Goal: Navigation & Orientation: Find specific page/section

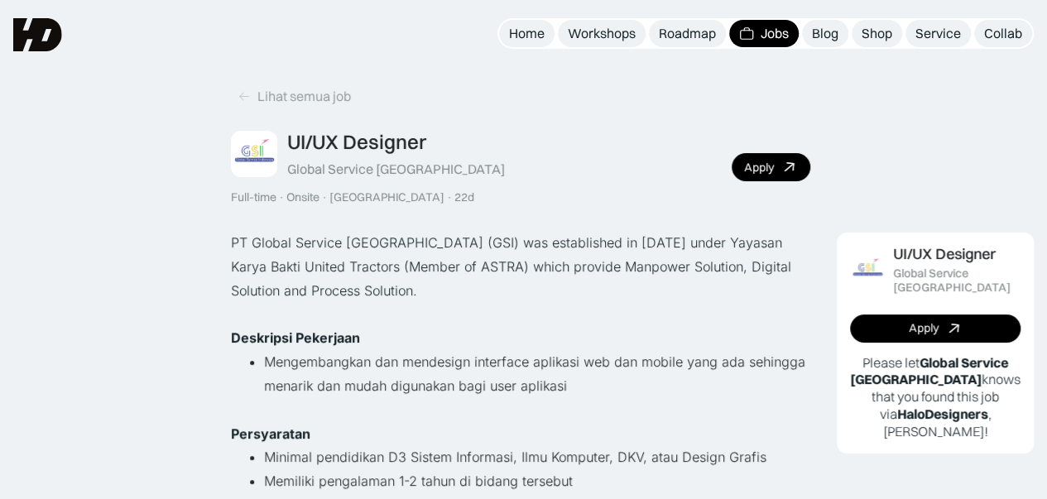
click at [19, 19] on img at bounding box center [37, 34] width 49 height 33
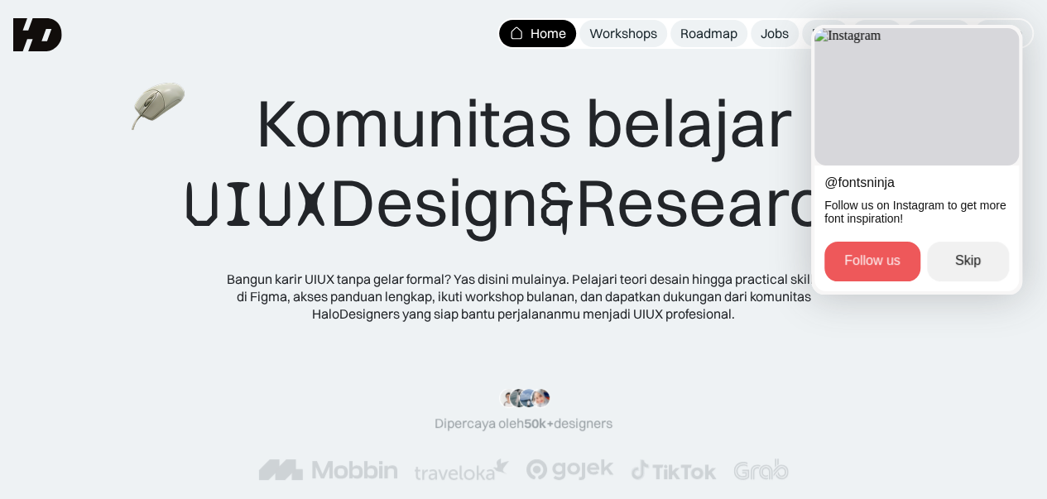
click at [618, 299] on html "Home Workshops Roadmap Jobs Blog Shop Service Collab MENU "Design yang cakep ad…" at bounding box center [523, 249] width 1047 height 499
click at [628, 303] on html "Home Workshops Roadmap Jobs Blog Shop Service Collab MENU "Design yang cakep ad…" at bounding box center [523, 249] width 1047 height 499
click at [869, 260] on link "Follow us" at bounding box center [873, 262] width 96 height 40
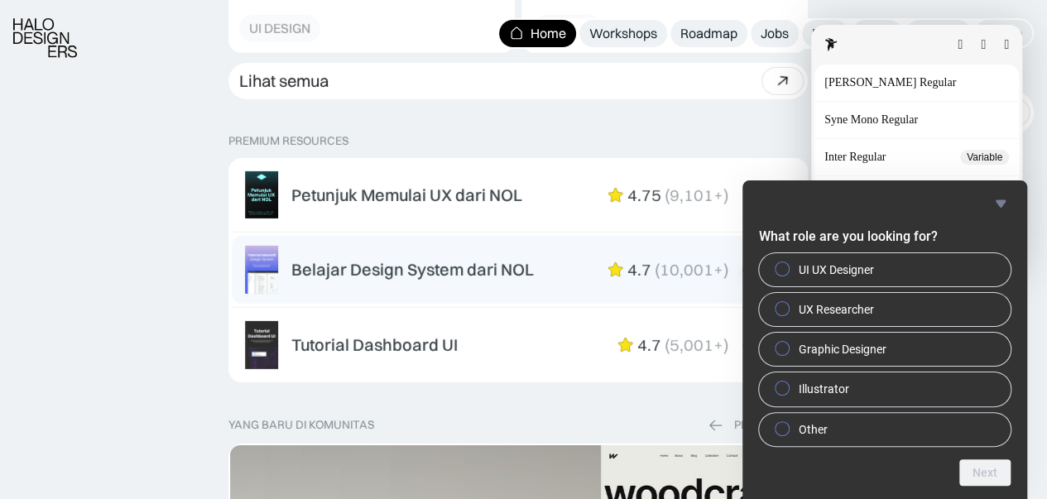
scroll to position [2732, 0]
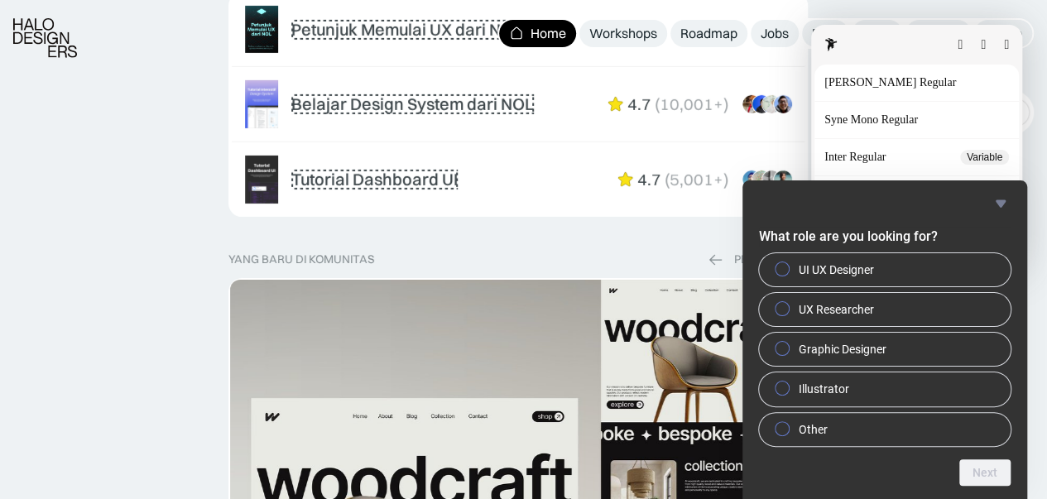
click at [1000, 201] on div "[PERSON_NAME] Medium Details" at bounding box center [917, 194] width 185 height 17
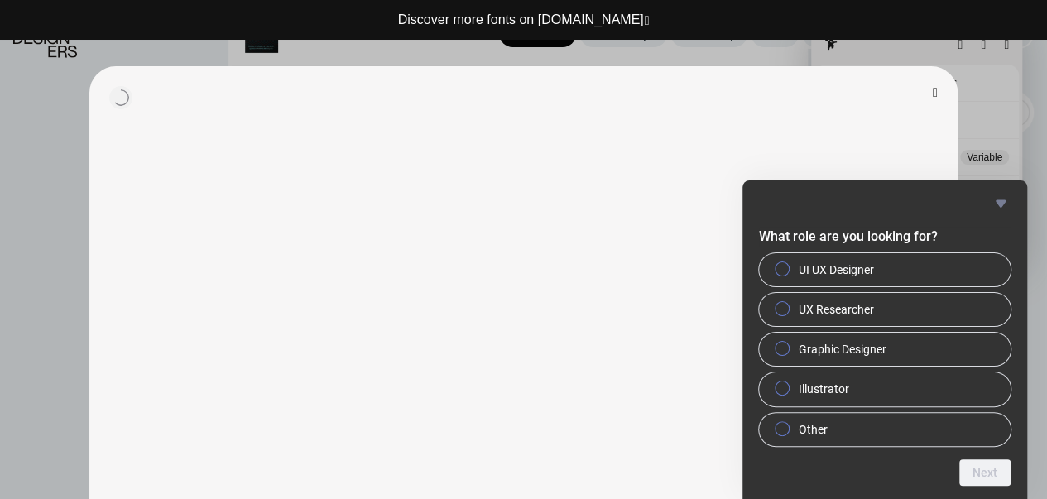
click at [933, 91] on button "button" at bounding box center [935, 92] width 5 height 13
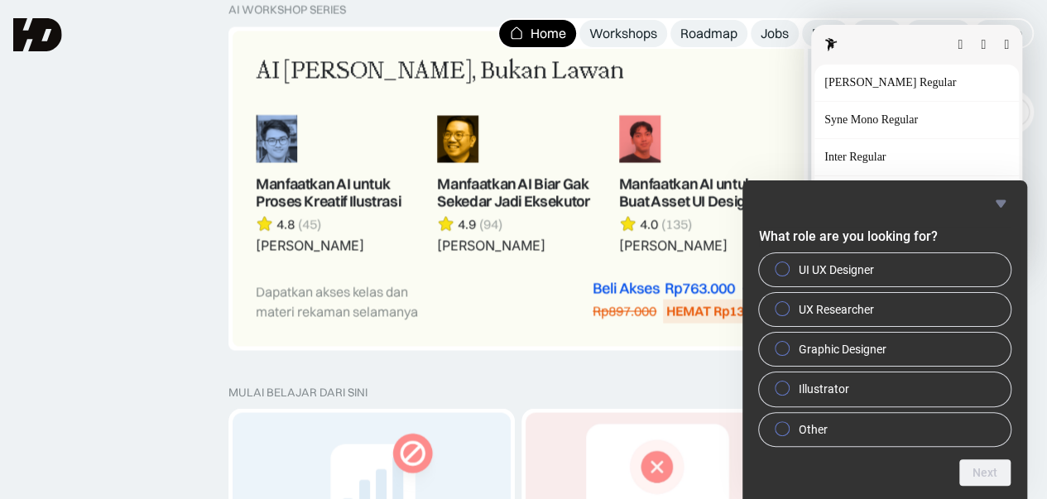
scroll to position [1159, 0]
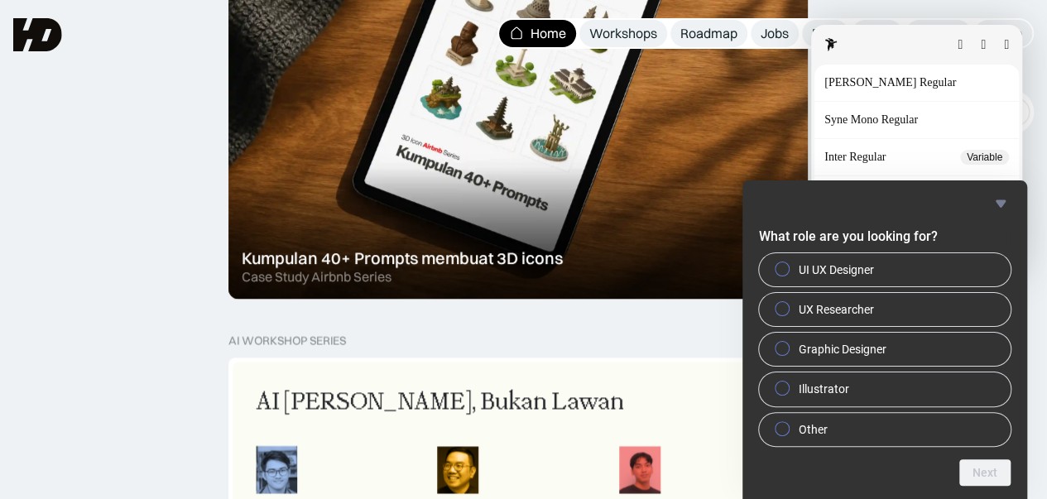
click at [1003, 207] on p "Details" at bounding box center [1018, 211] width 31 height 12
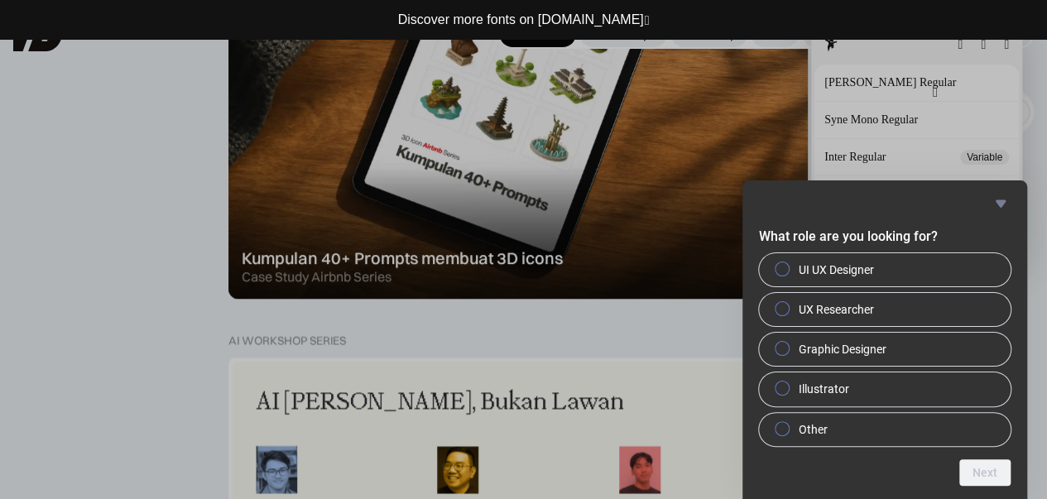
click at [933, 96] on button "button" at bounding box center [935, 92] width 5 height 13
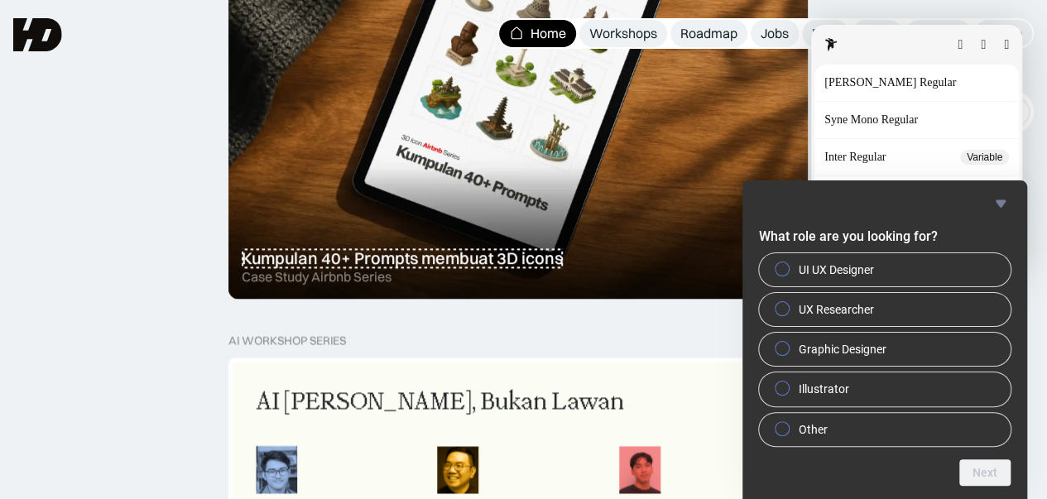
click at [996, 200] on span "Details" at bounding box center [1002, 194] width 13 height 15
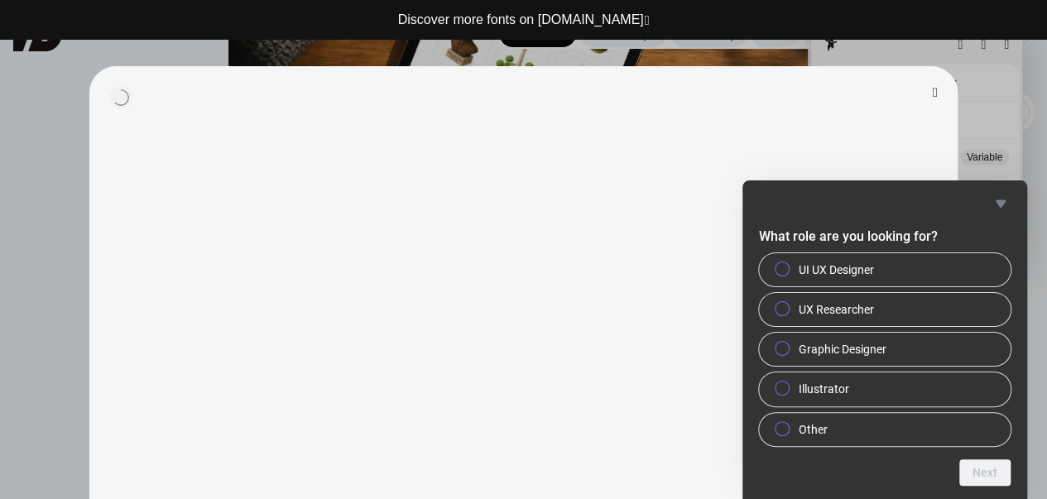
click at [1002, 203] on div at bounding box center [523, 249] width 1047 height 499
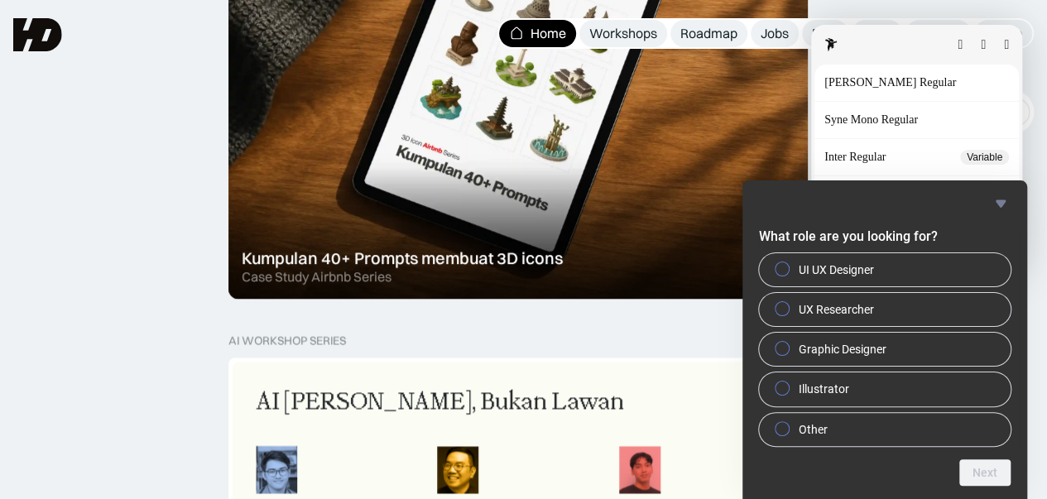
click at [1001, 204] on span "Details" at bounding box center [1002, 211] width 13 height 15
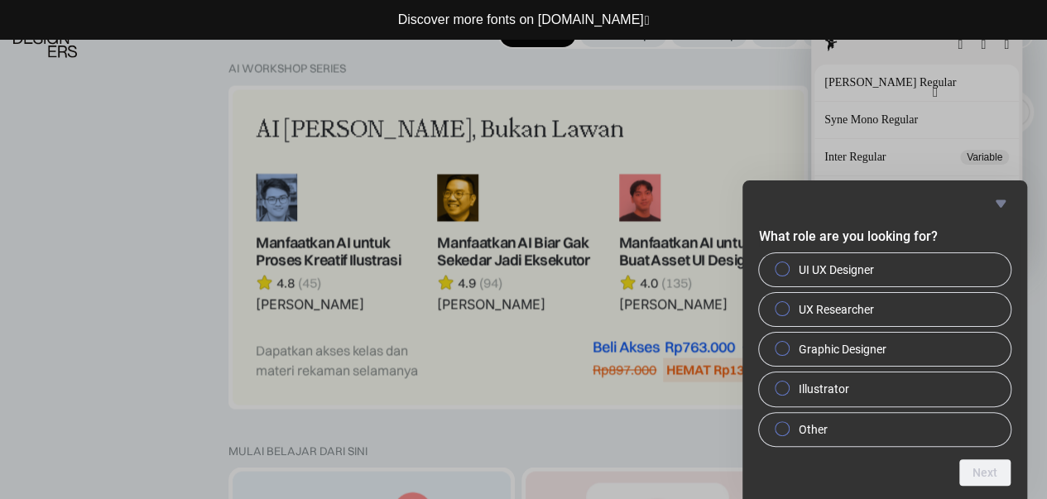
scroll to position [1325, 0]
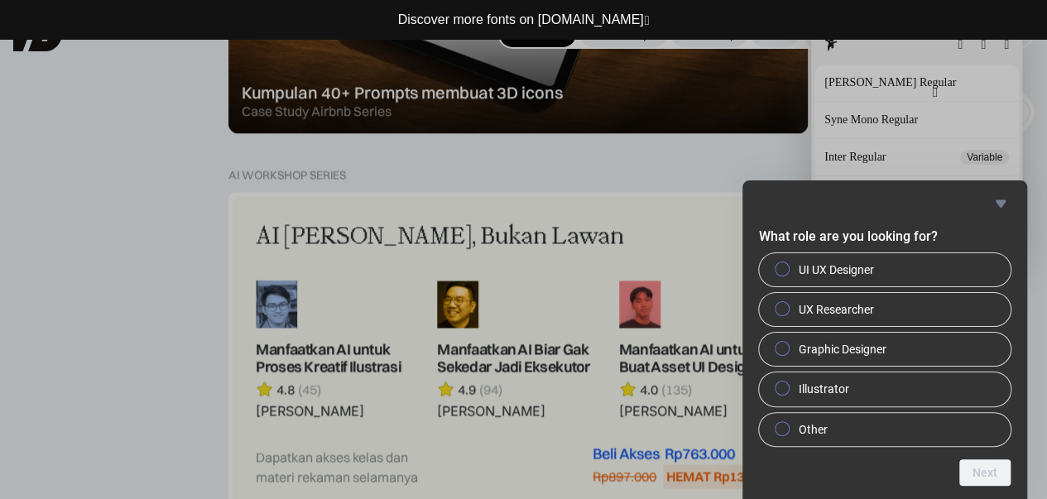
click at [980, 469] on div at bounding box center [523, 249] width 1047 height 499
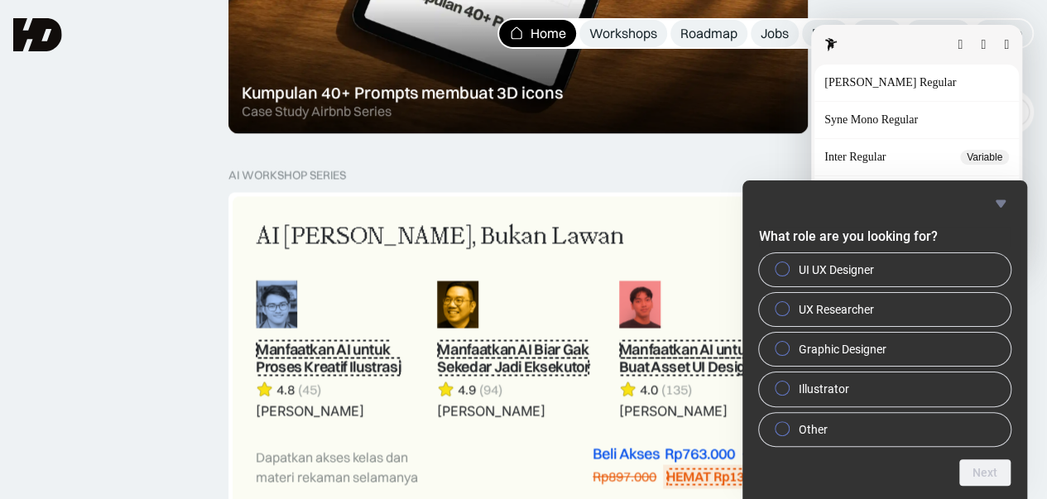
click at [1003, 205] on p "Details" at bounding box center [1018, 211] width 31 height 12
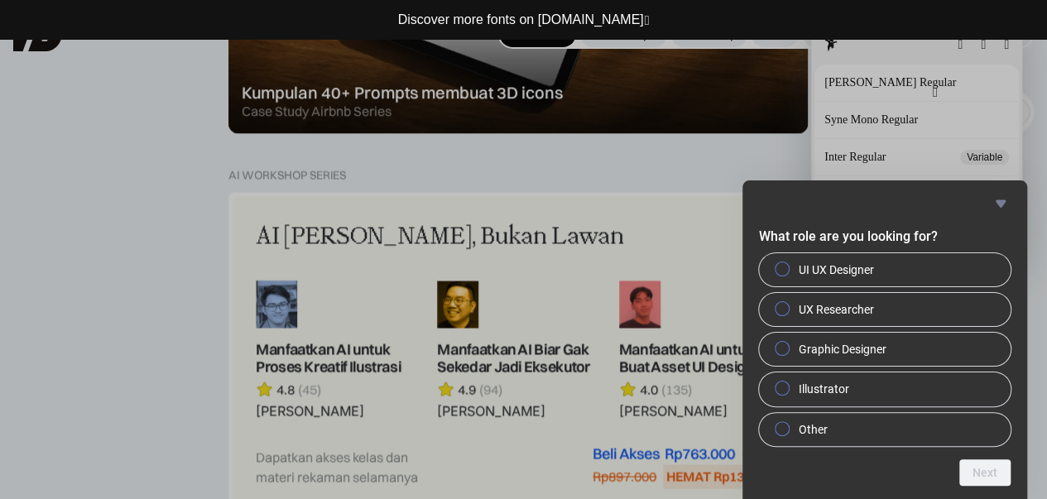
click at [934, 86] on button "button" at bounding box center [935, 92] width 5 height 13
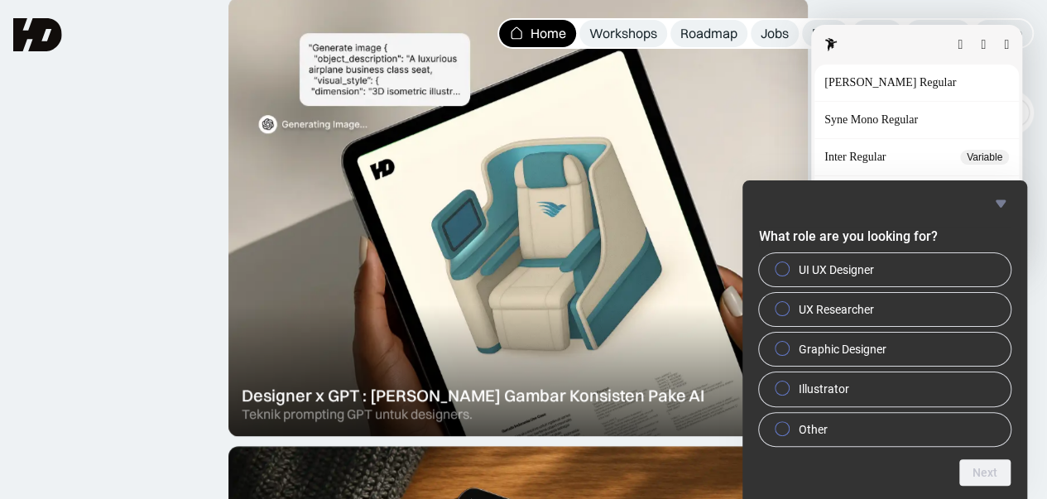
scroll to position [414, 0]
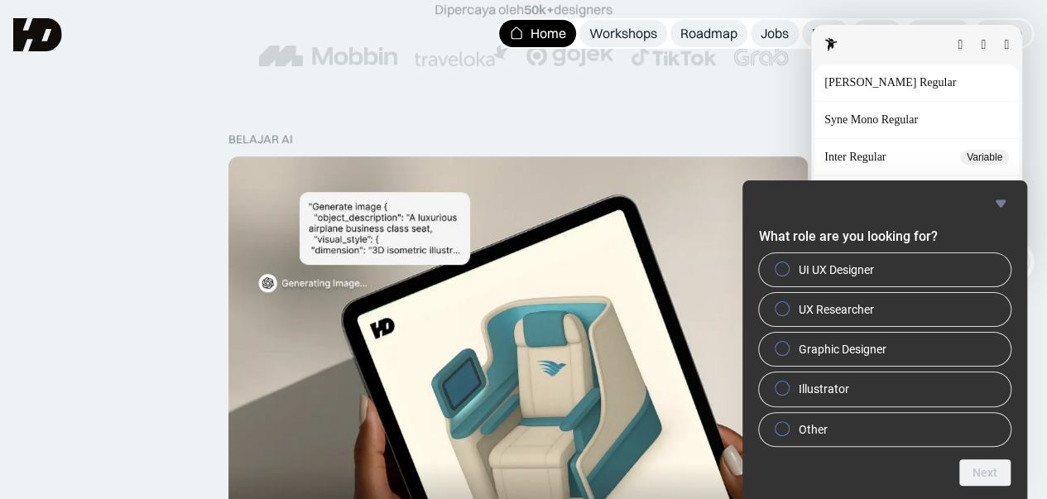
click at [1004, 47] on button "button" at bounding box center [1006, 44] width 5 height 13
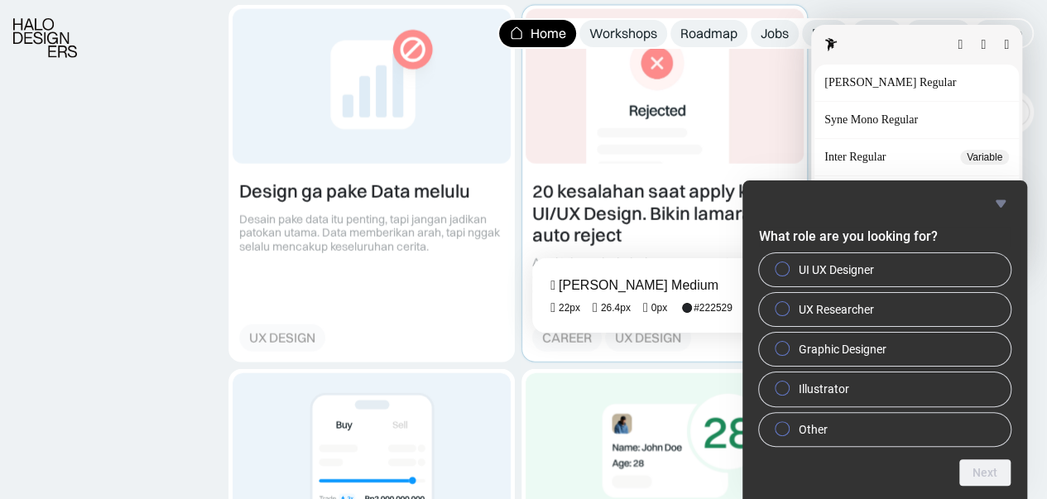
scroll to position [1904, 0]
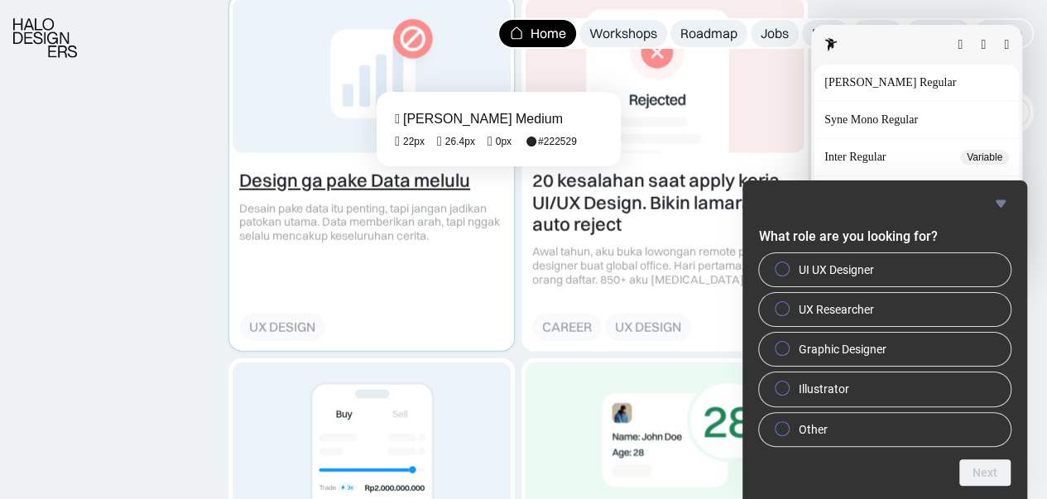
click at [403, 179] on fontsninja-text "Design ga pake Data melulu" at bounding box center [354, 180] width 231 height 23
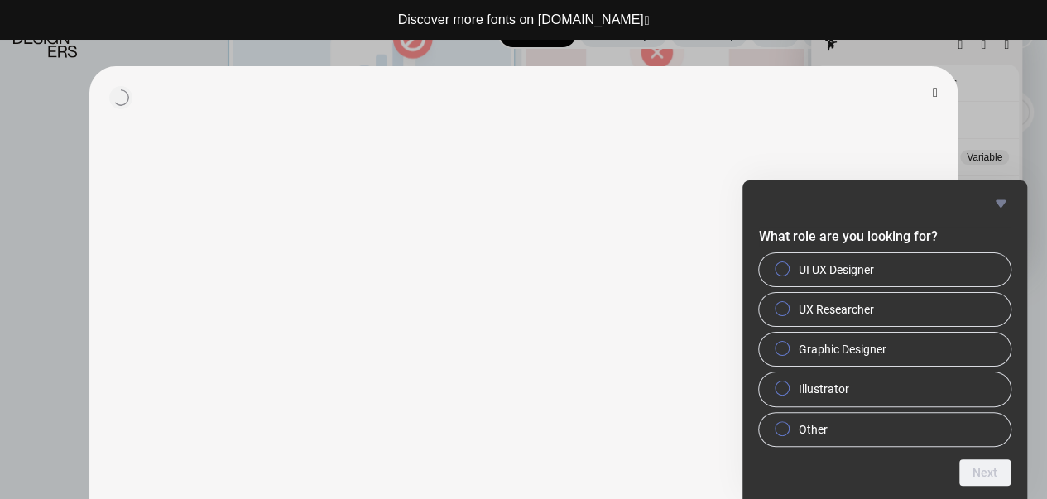
click at [933, 94] on button "button" at bounding box center [935, 92] width 5 height 13
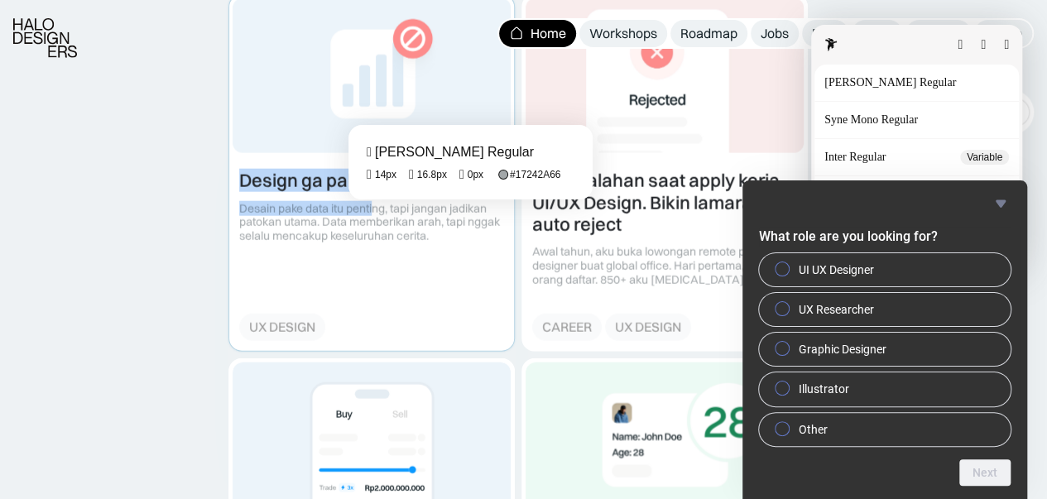
drag, startPoint x: 462, startPoint y: 184, endPoint x: 397, endPoint y: 201, distance: 66.9
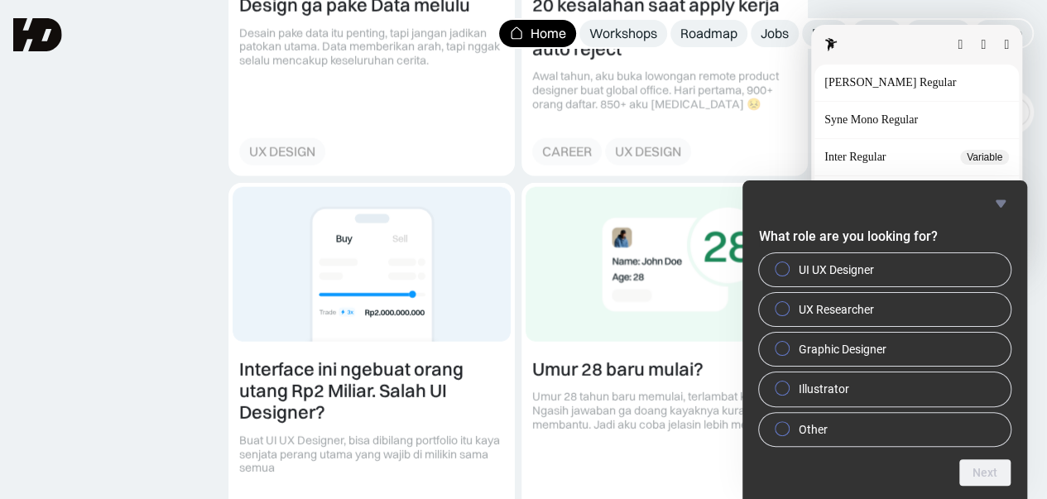
scroll to position [2070, 0]
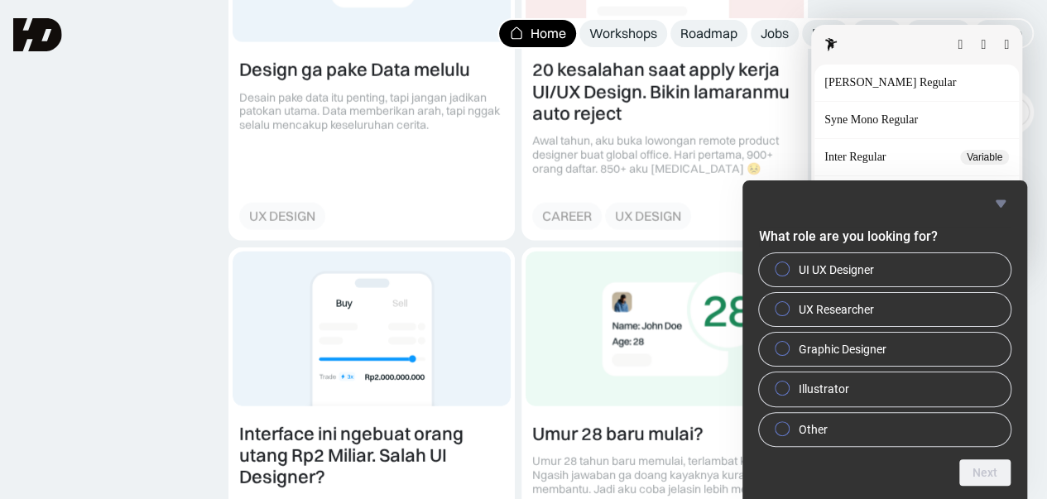
drag, startPoint x: 628, startPoint y: 399, endPoint x: 515, endPoint y: 338, distance: 128.2
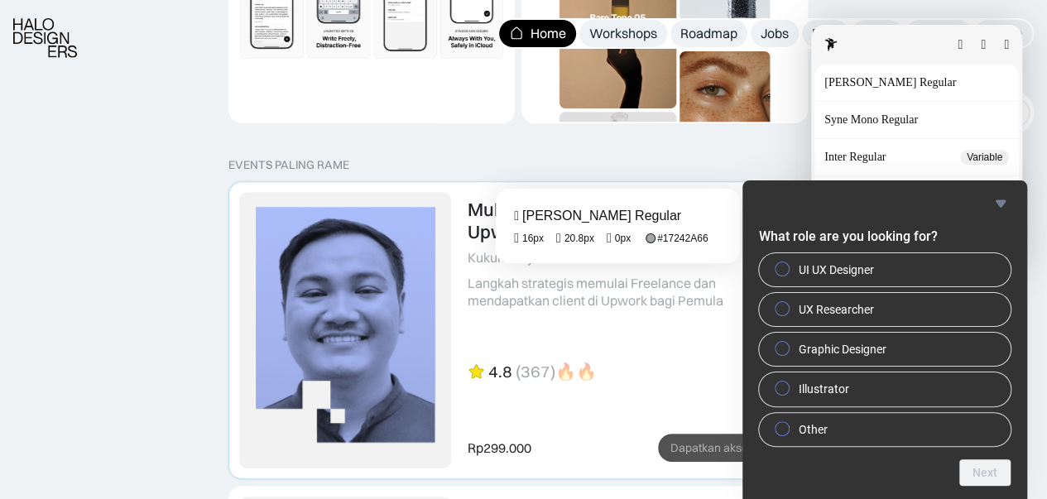
scroll to position [3651, 0]
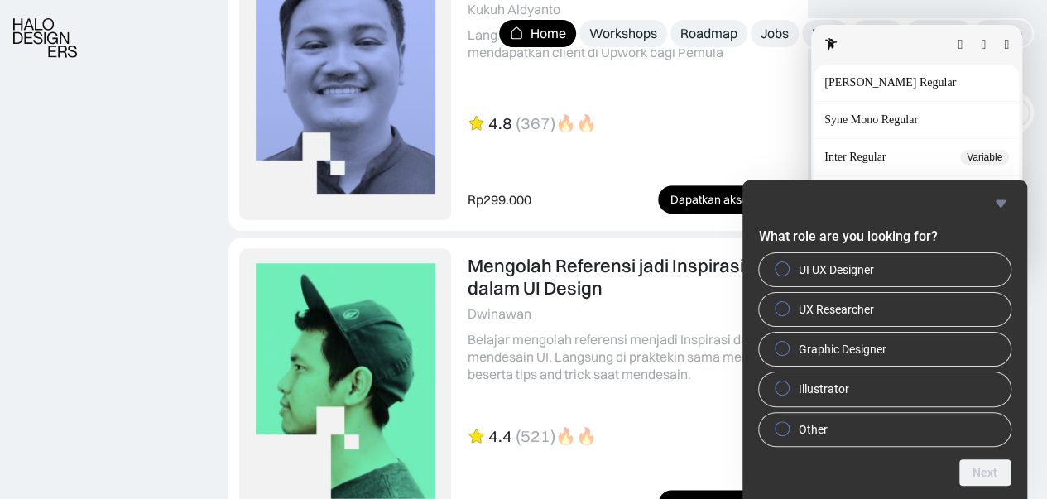
drag, startPoint x: 661, startPoint y: 227, endPoint x: 565, endPoint y: 228, distance: 96.0
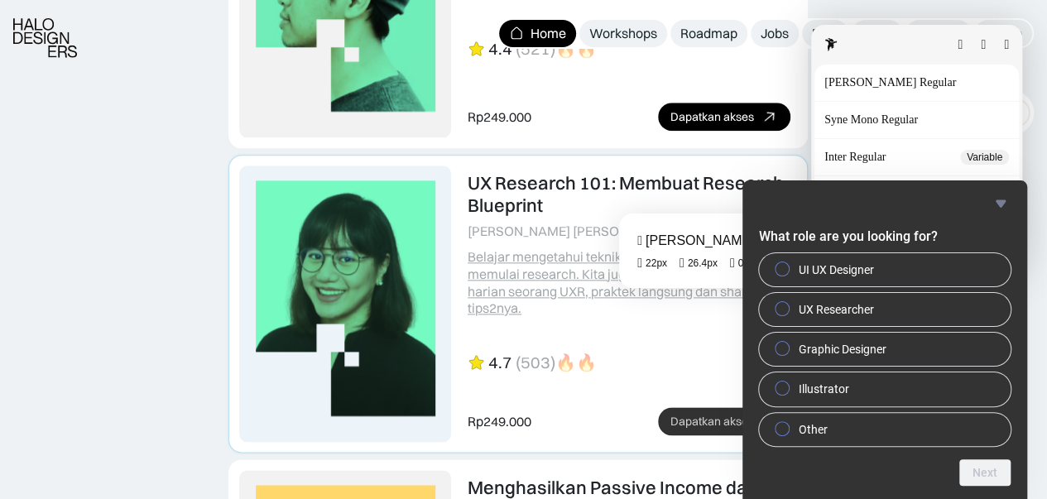
scroll to position [4065, 0]
